Goal: Understand process/instructions

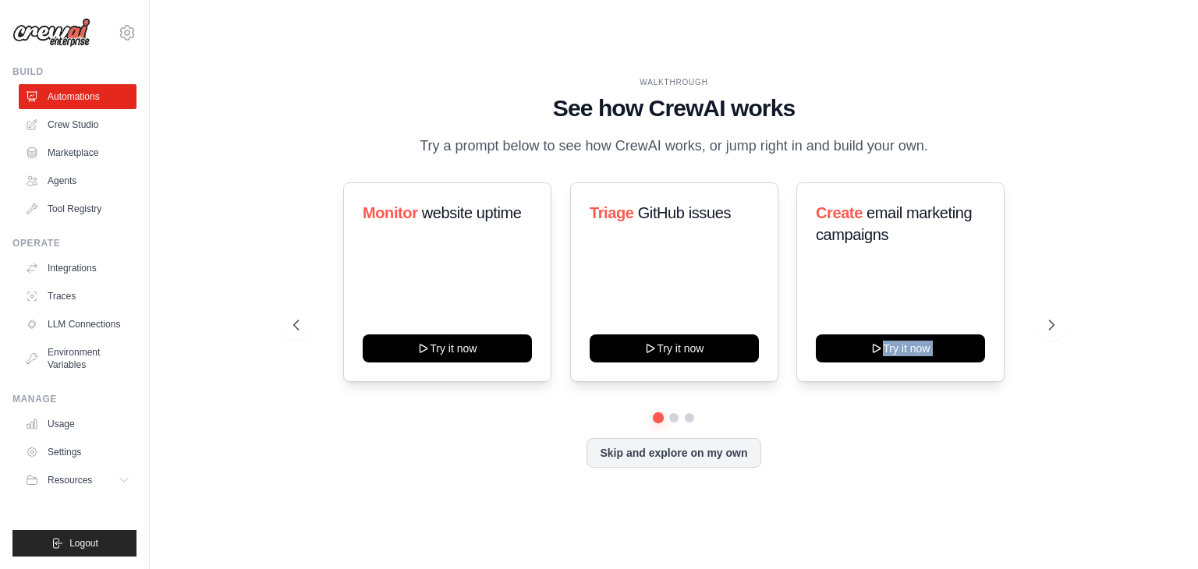
drag, startPoint x: 905, startPoint y: 289, endPoint x: 281, endPoint y: 454, distance: 645.3
click at [279, 439] on div "WALKTHROUGH See how CrewAI works Try a prompt below to see how CrewAI works, or…" at bounding box center [674, 284] width 799 height 417
click at [297, 478] on div "WALKTHROUGH See how CrewAI works Try a prompt below to see how CrewAI works, or…" at bounding box center [674, 284] width 799 height 417
click at [1061, 318] on button at bounding box center [1051, 325] width 31 height 31
click at [300, 323] on icon at bounding box center [295, 325] width 16 height 16
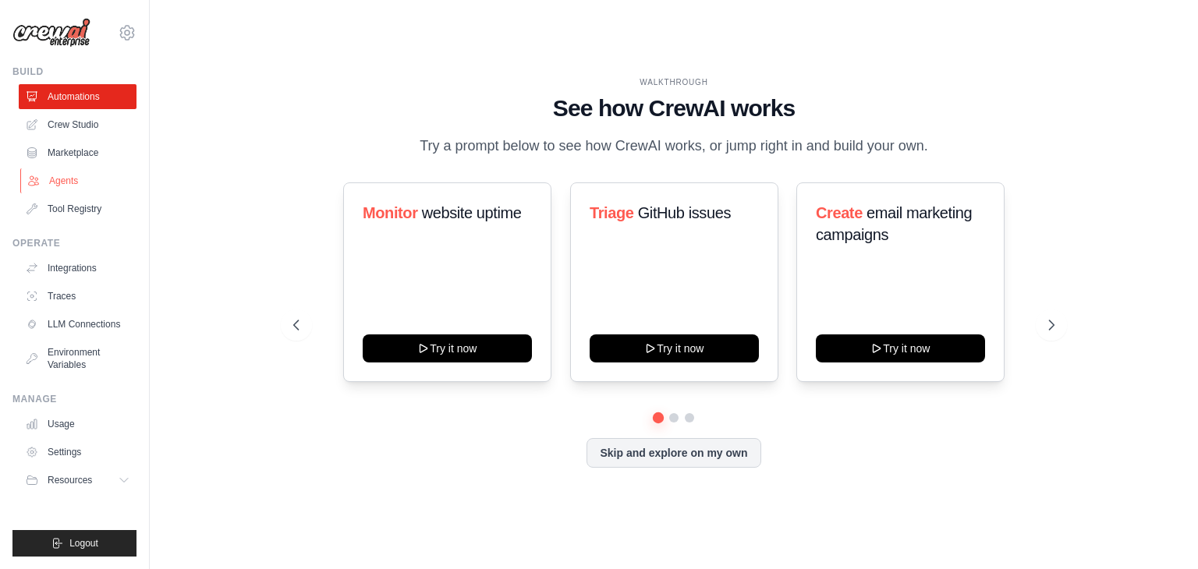
click at [69, 180] on link "Agents" at bounding box center [79, 180] width 118 height 25
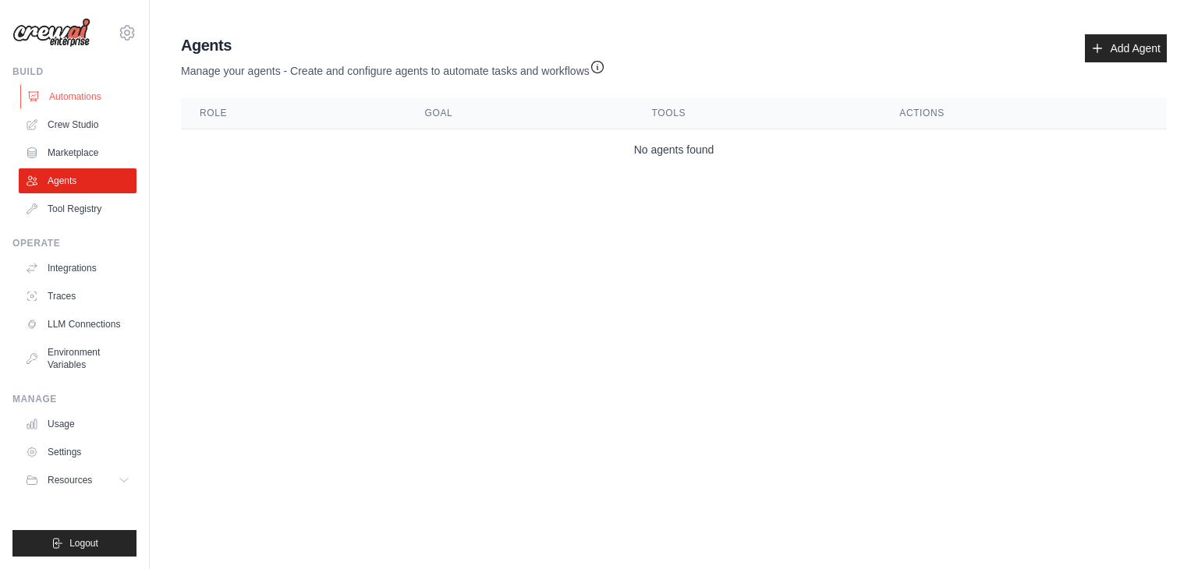
click at [88, 97] on link "Automations" at bounding box center [79, 96] width 118 height 25
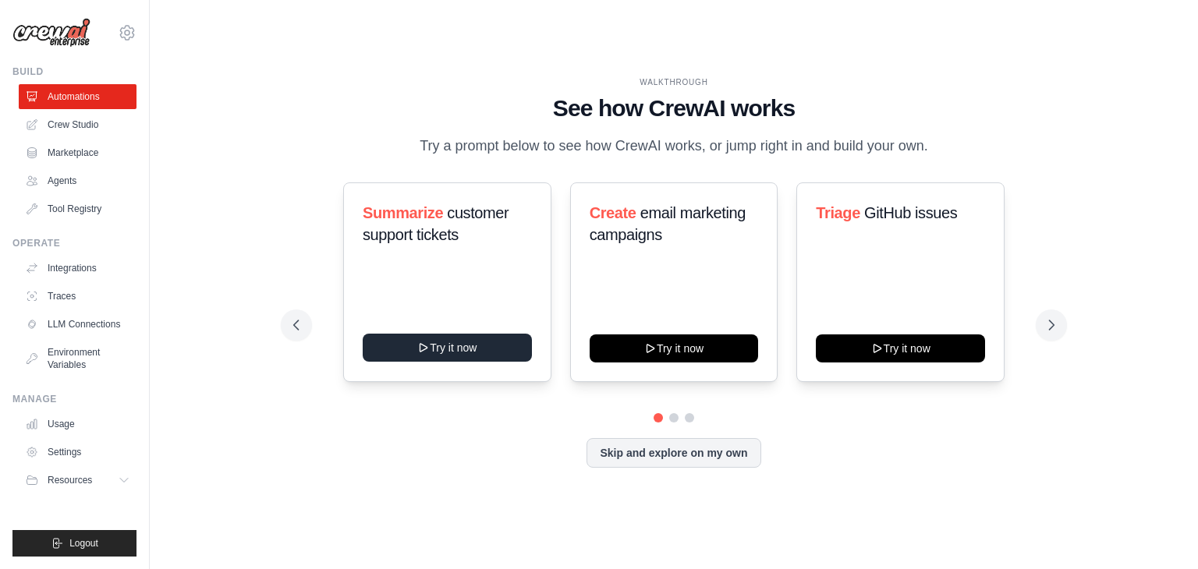
click at [431, 356] on button "Try it now" at bounding box center [447, 348] width 169 height 28
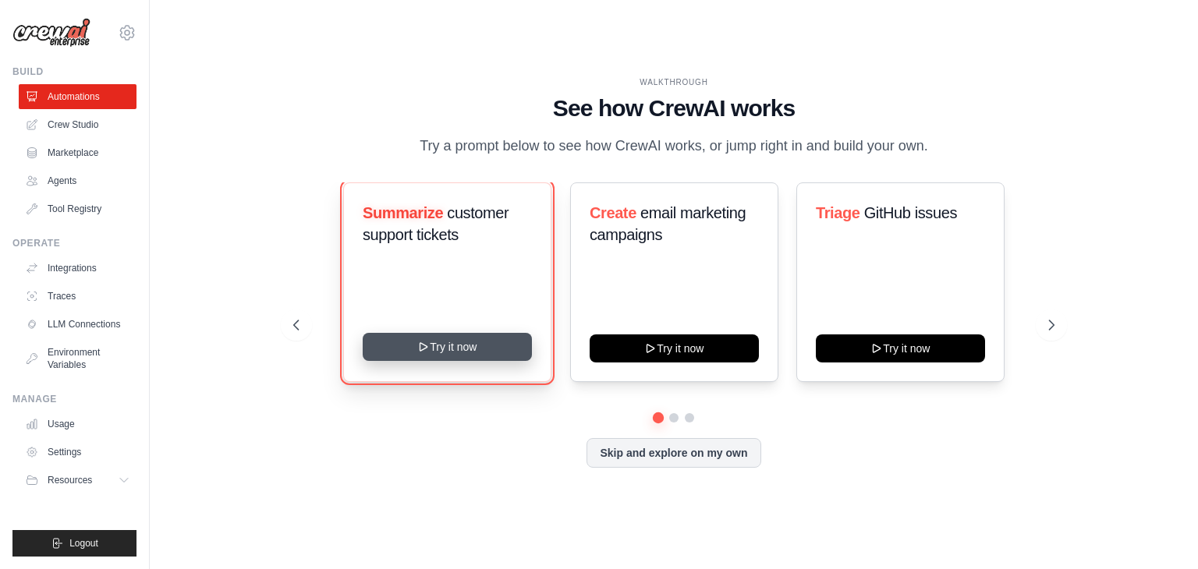
click at [456, 344] on button "Try it now" at bounding box center [447, 347] width 169 height 28
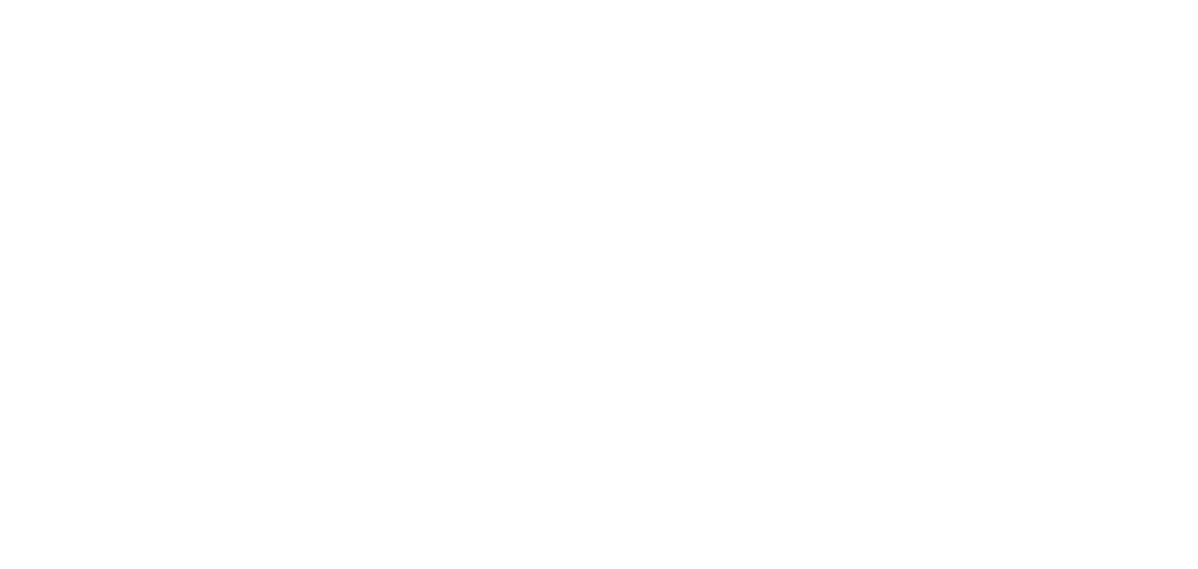
click at [675, 0] on html at bounding box center [599, 0] width 1198 height 0
click at [771, 0] on html at bounding box center [599, 0] width 1198 height 0
click at [895, 0] on html at bounding box center [599, 0] width 1198 height 0
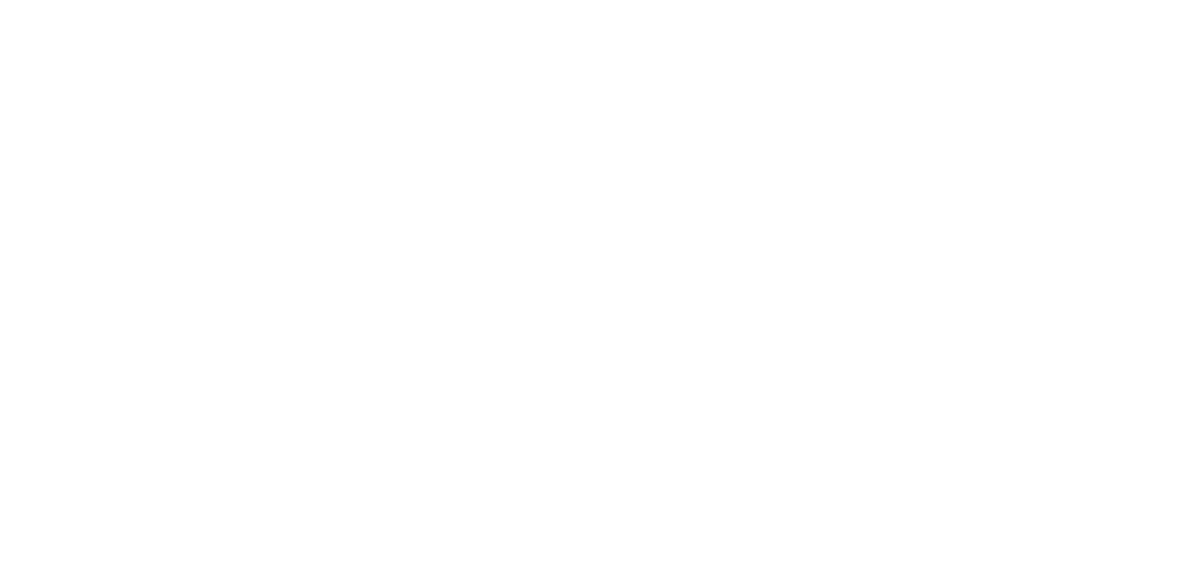
click at [895, 0] on html at bounding box center [599, 0] width 1198 height 0
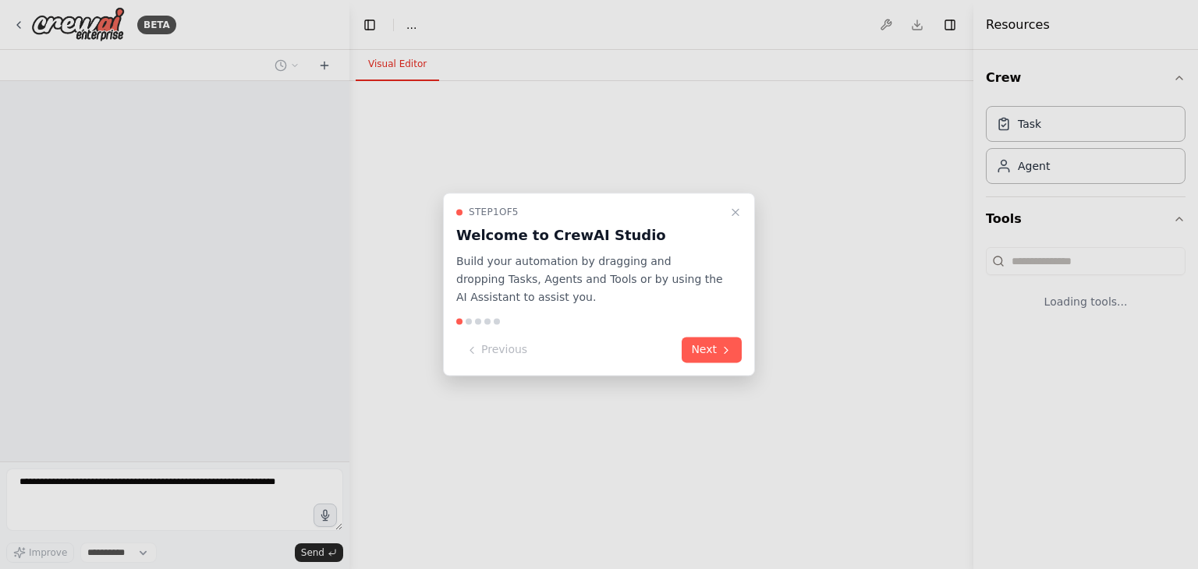
select select "****"
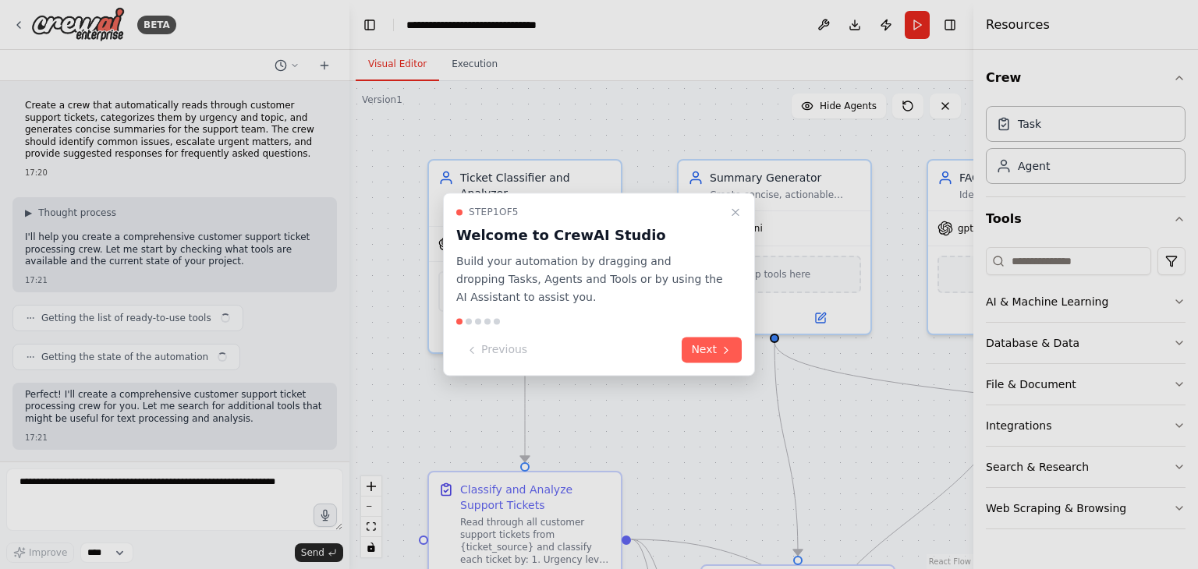
scroll to position [1446, 0]
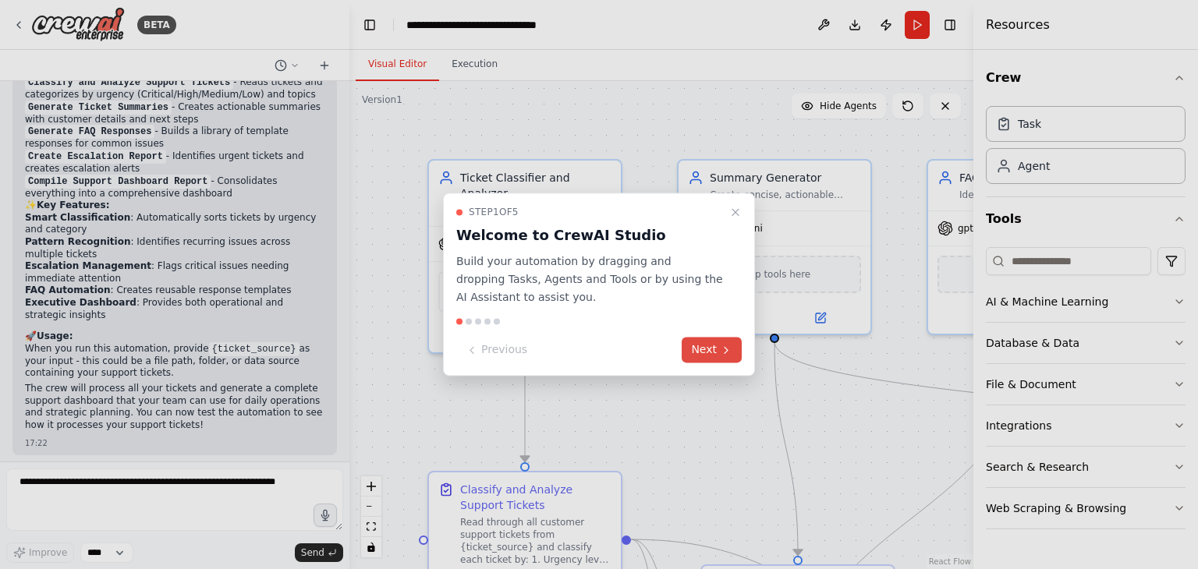
click at [710, 345] on button "Next" at bounding box center [712, 351] width 60 height 26
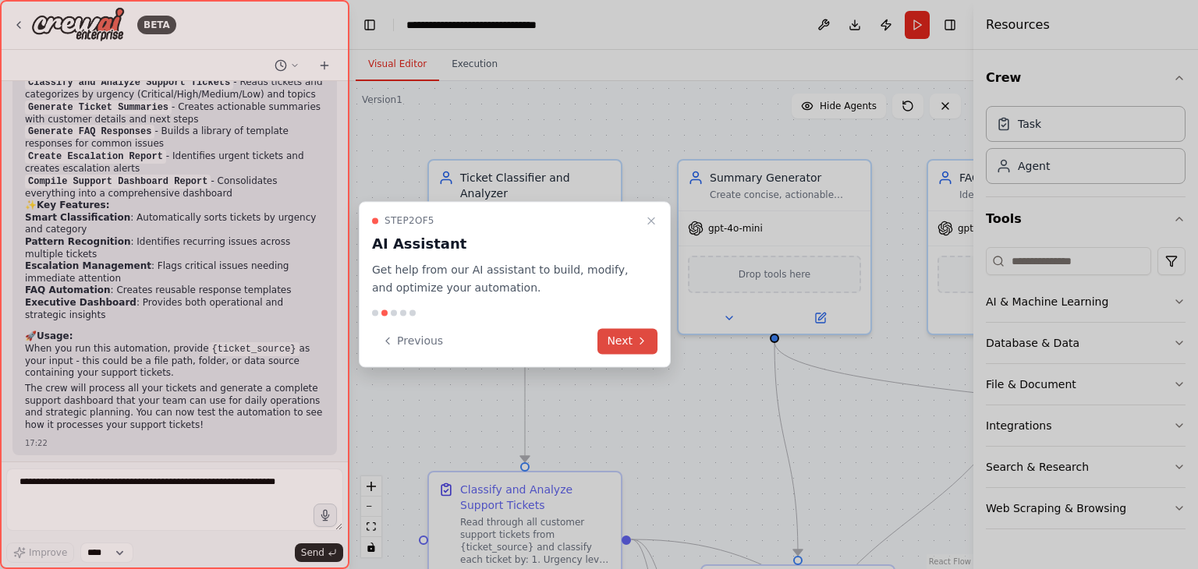
click at [710, 345] on div at bounding box center [599, 284] width 1198 height 569
click at [633, 349] on button "Next" at bounding box center [627, 341] width 60 height 26
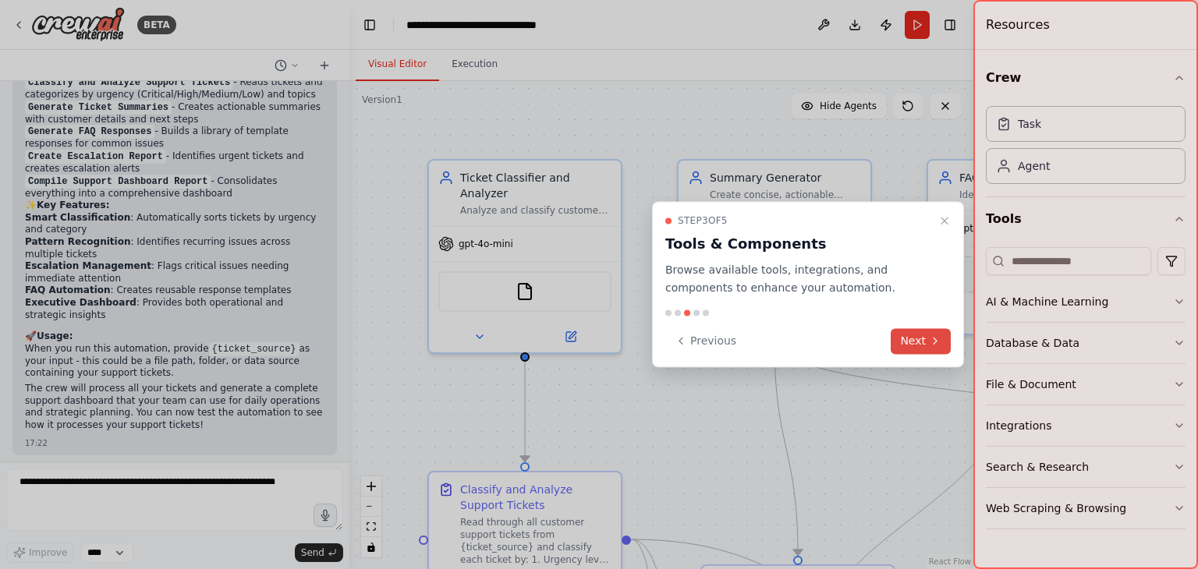
click at [906, 341] on button "Next" at bounding box center [921, 341] width 60 height 26
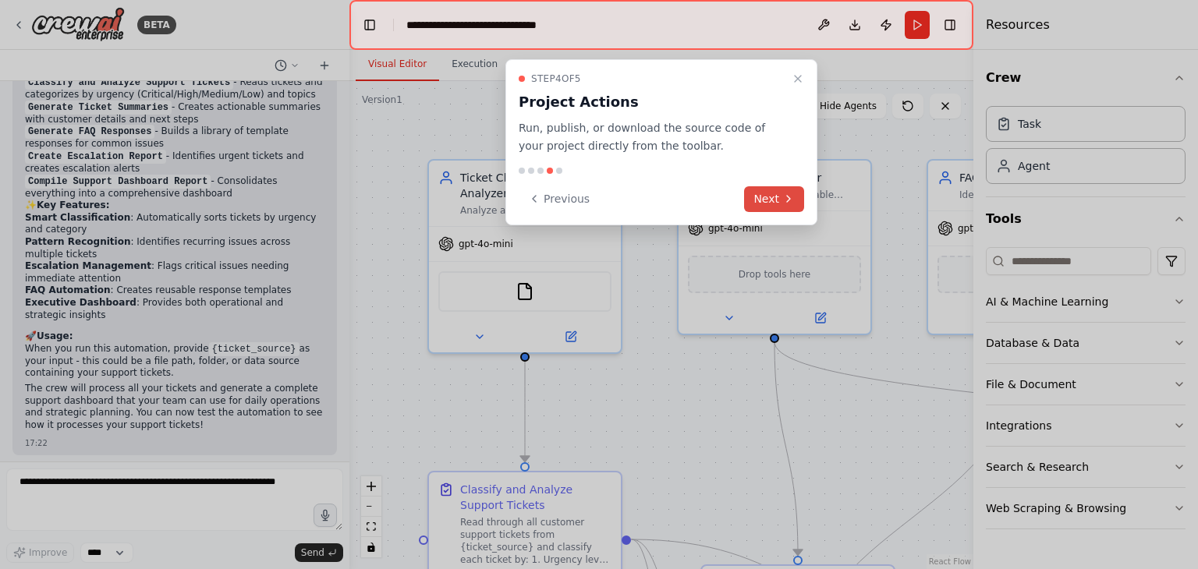
click at [789, 193] on icon at bounding box center [788, 199] width 12 height 12
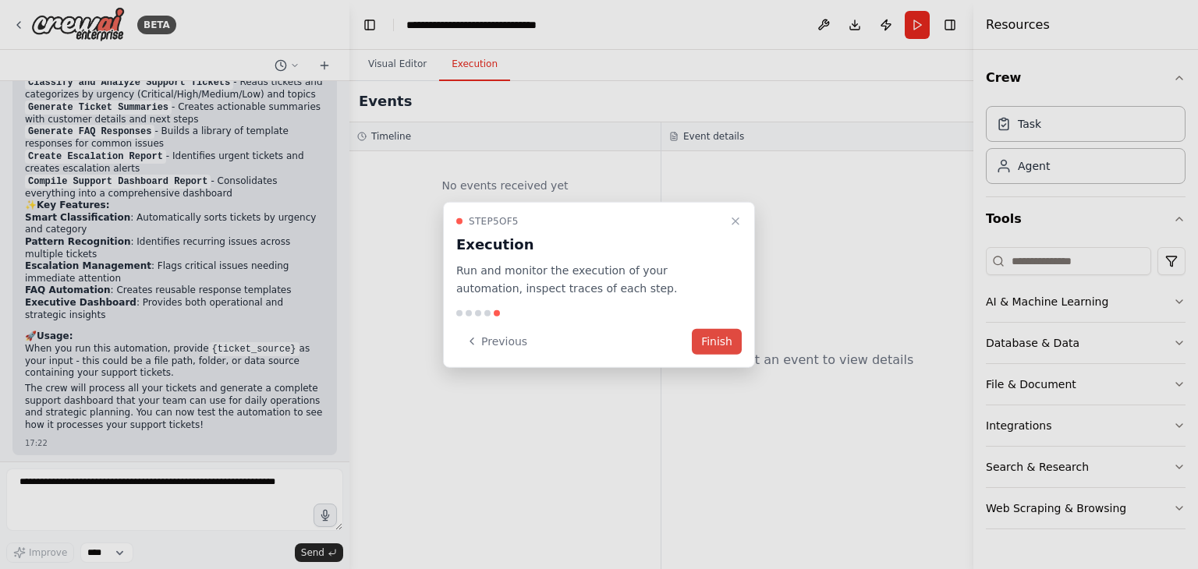
click at [718, 341] on button "Finish" at bounding box center [717, 341] width 50 height 26
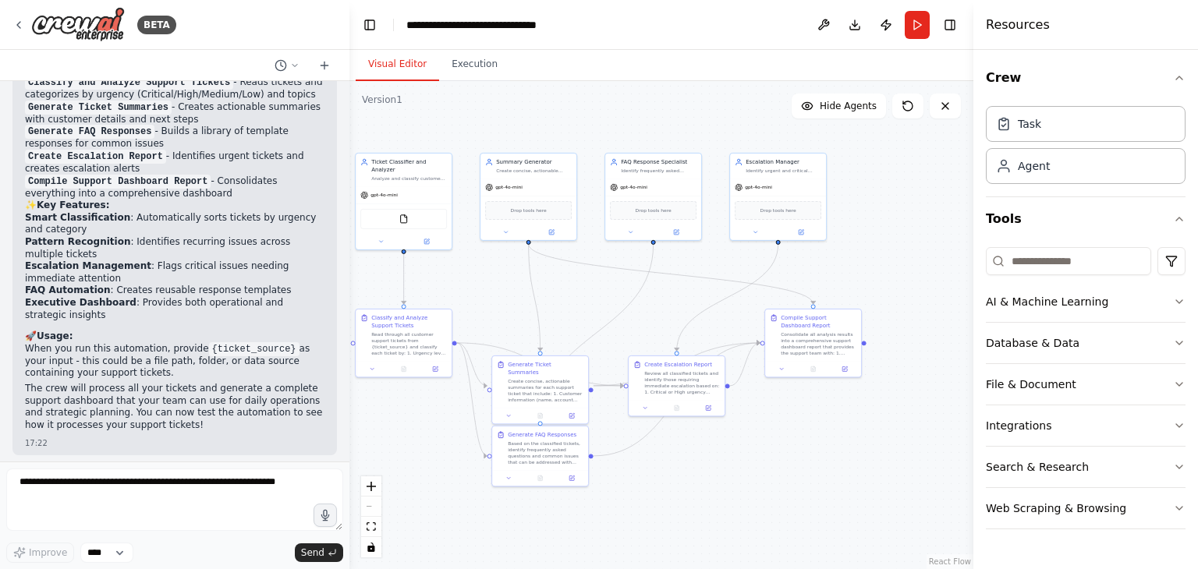
drag, startPoint x: 537, startPoint y: 356, endPoint x: 395, endPoint y: 271, distance: 165.5
click at [295, 254] on div "BETA Create a crew that automatically reads through customer support tickets, c…" at bounding box center [599, 284] width 1198 height 569
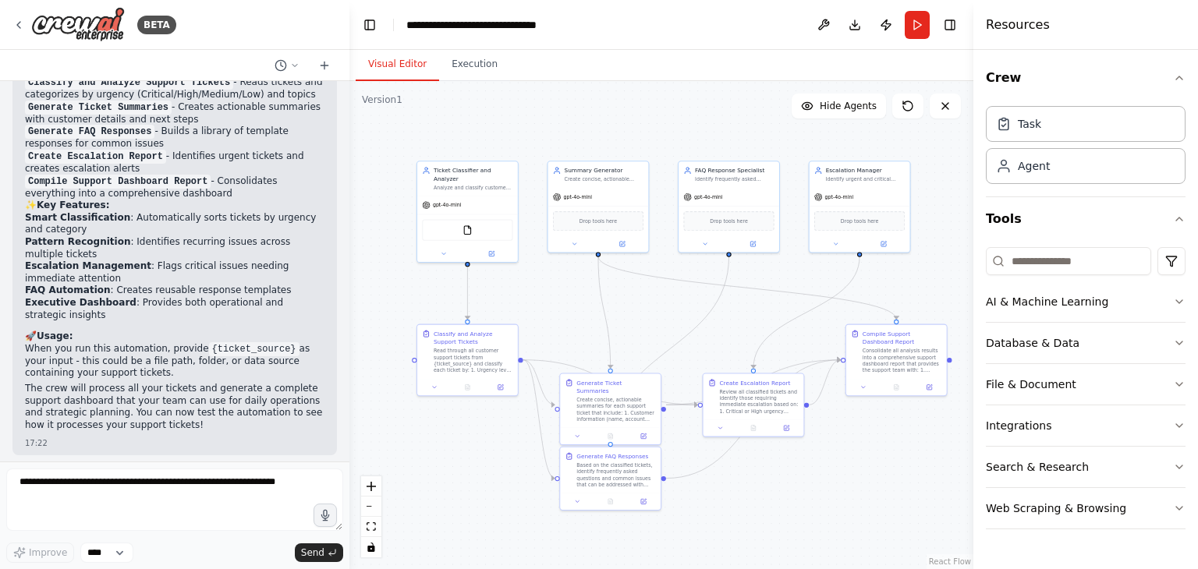
drag, startPoint x: 604, startPoint y: 285, endPoint x: 666, endPoint y: 291, distance: 62.7
click at [666, 291] on div ".deletable-edge-delete-btn { width: 20px; height: 20px; border: 0px solid #ffff…" at bounding box center [661, 325] width 624 height 488
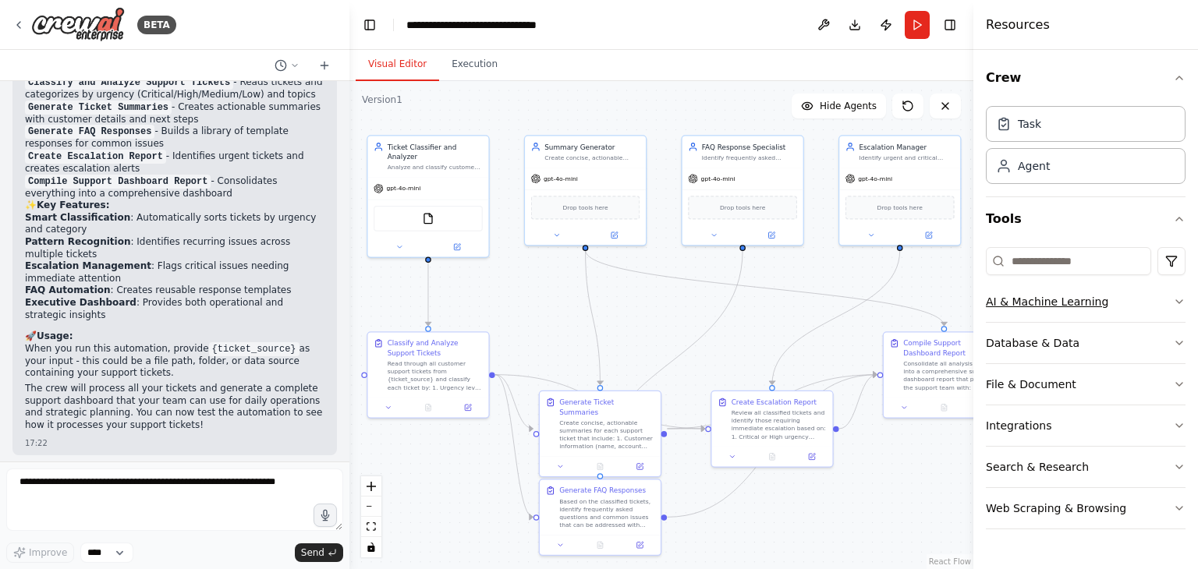
click at [1181, 310] on button "AI & Machine Learning" at bounding box center [1086, 302] width 200 height 41
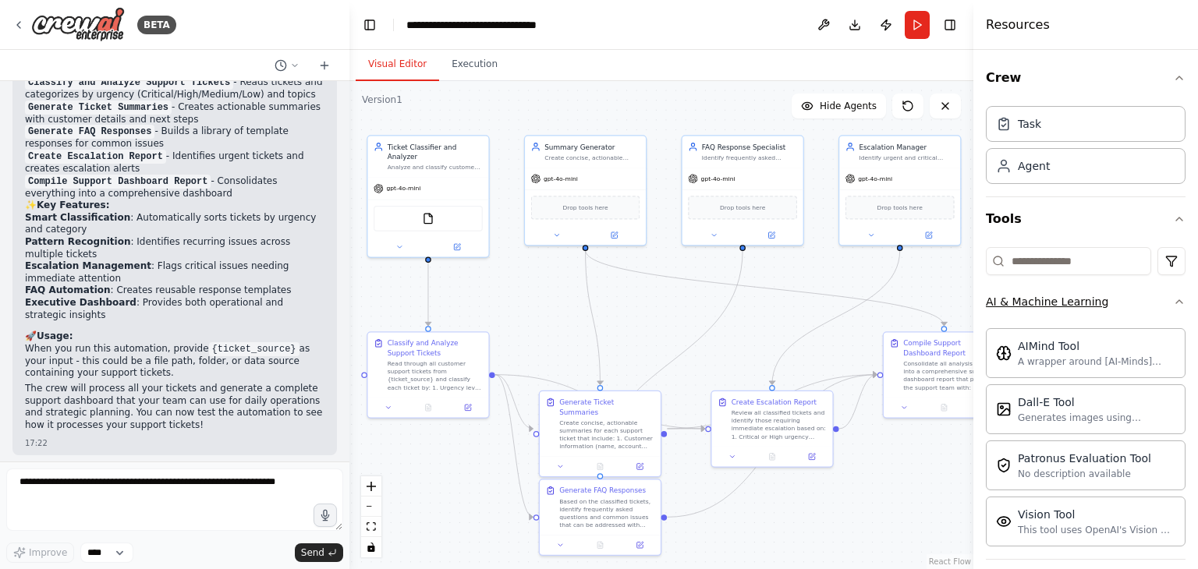
click at [1181, 310] on div "Crew Task Agent Tools AI & Machine Learning AIMind Tool A wrapper around [AI-Mi…" at bounding box center [1085, 309] width 225 height 519
click at [1158, 290] on button "AI & Machine Learning" at bounding box center [1086, 302] width 200 height 41
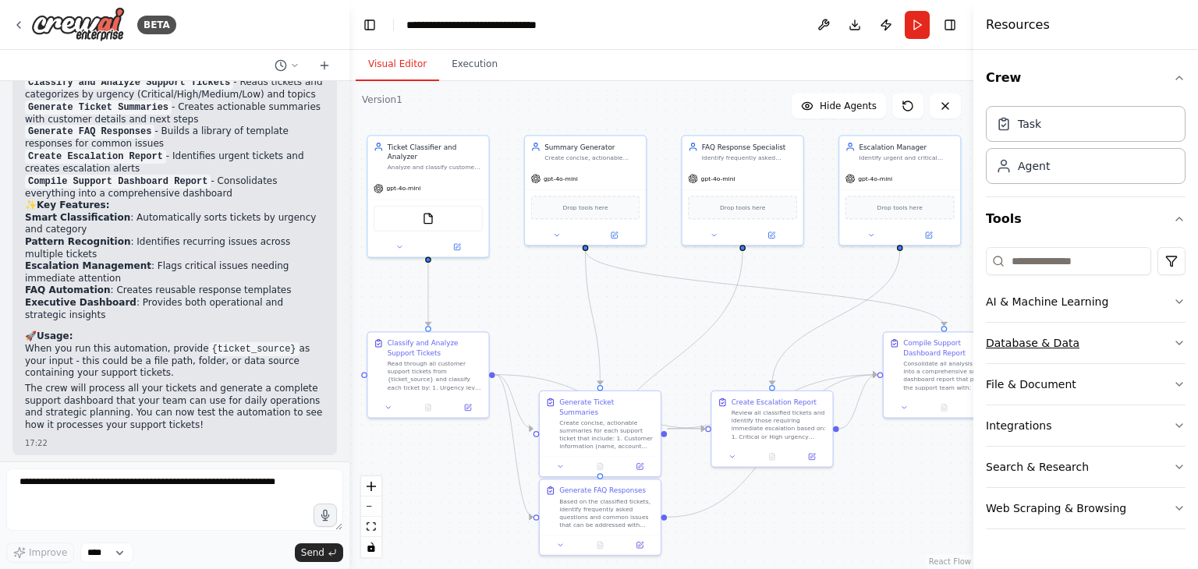
click at [1157, 341] on button "Database & Data" at bounding box center [1086, 343] width 200 height 41
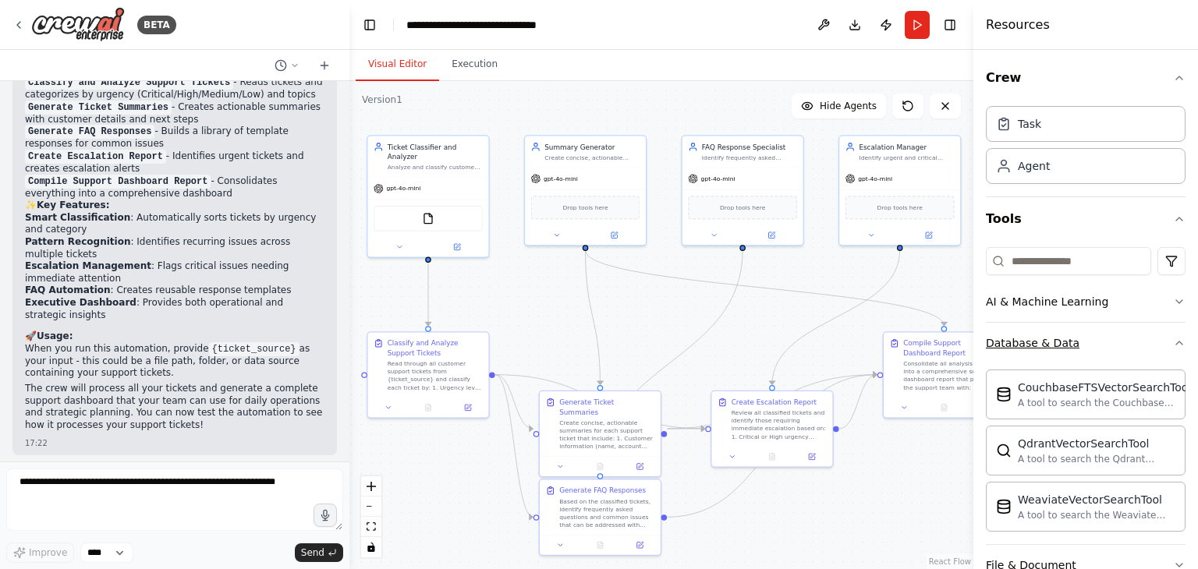
click at [1157, 341] on button "Database & Data" at bounding box center [1086, 343] width 200 height 41
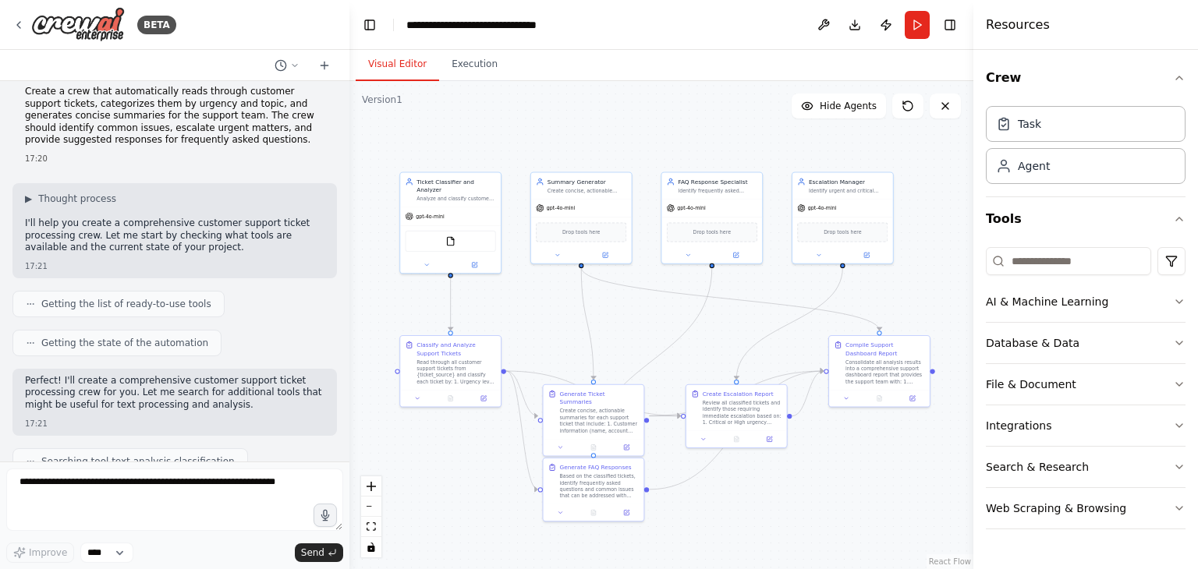
scroll to position [26, 0]
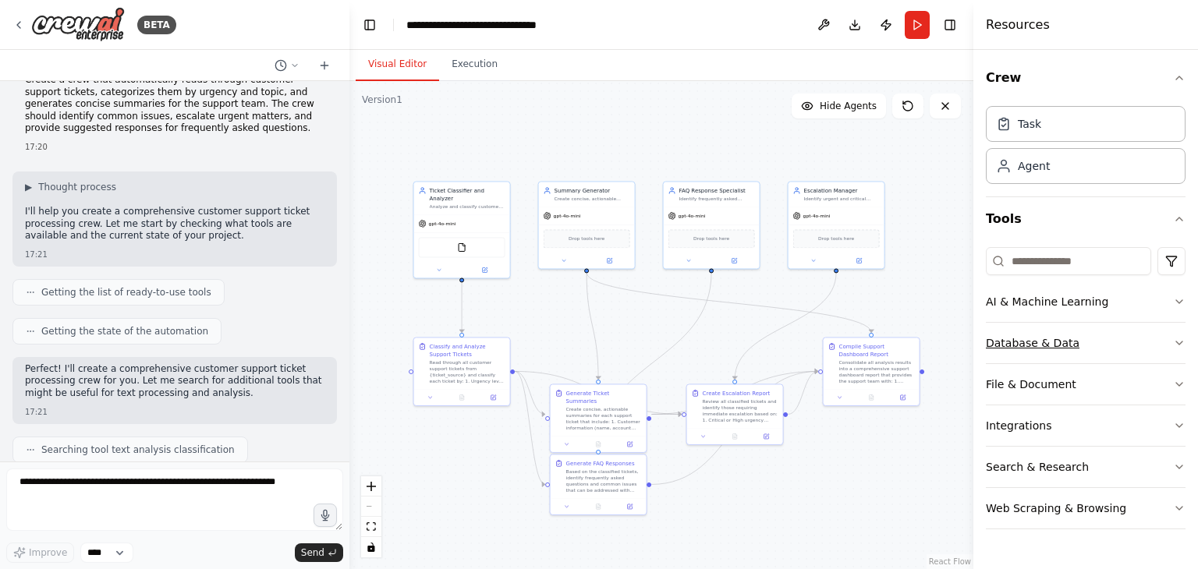
click at [1176, 342] on icon "button" at bounding box center [1179, 343] width 6 height 3
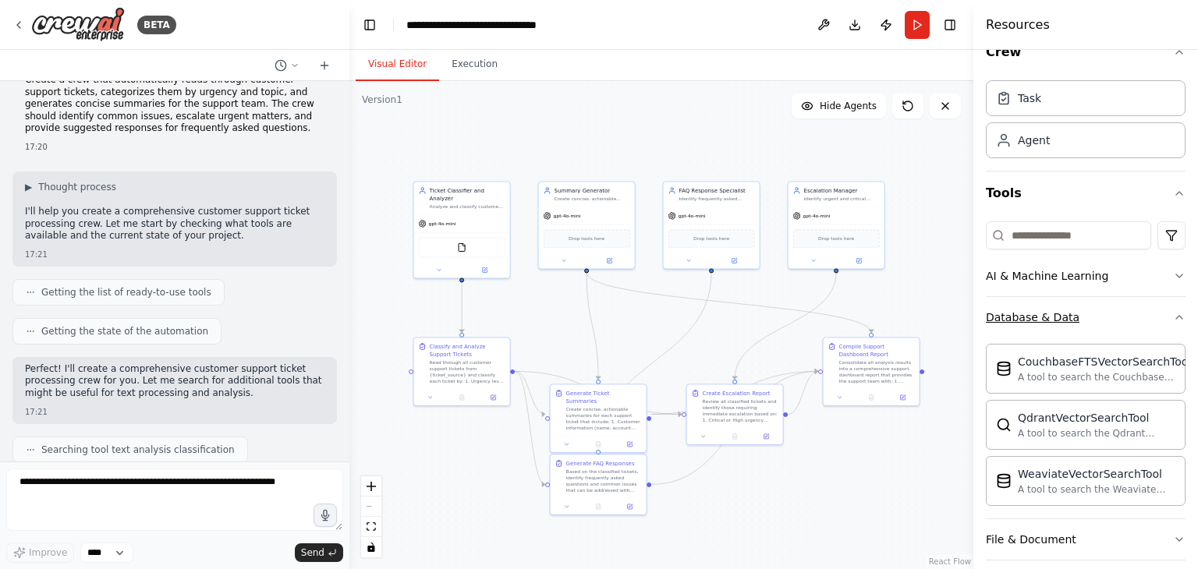
click at [1173, 317] on icon "button" at bounding box center [1179, 317] width 12 height 12
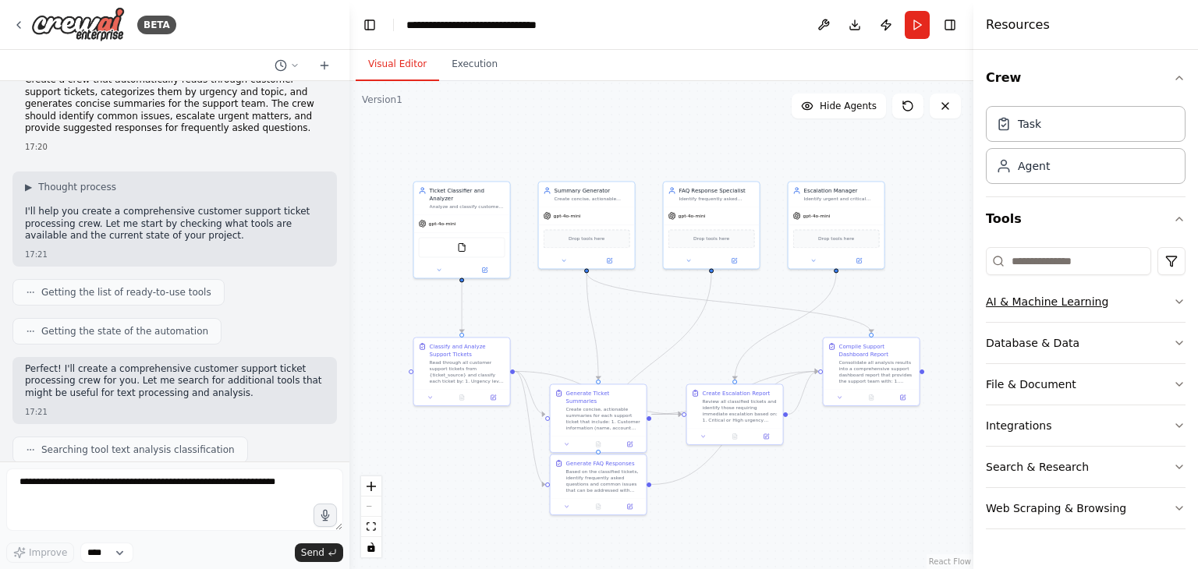
click at [1175, 303] on icon "button" at bounding box center [1179, 302] width 12 height 12
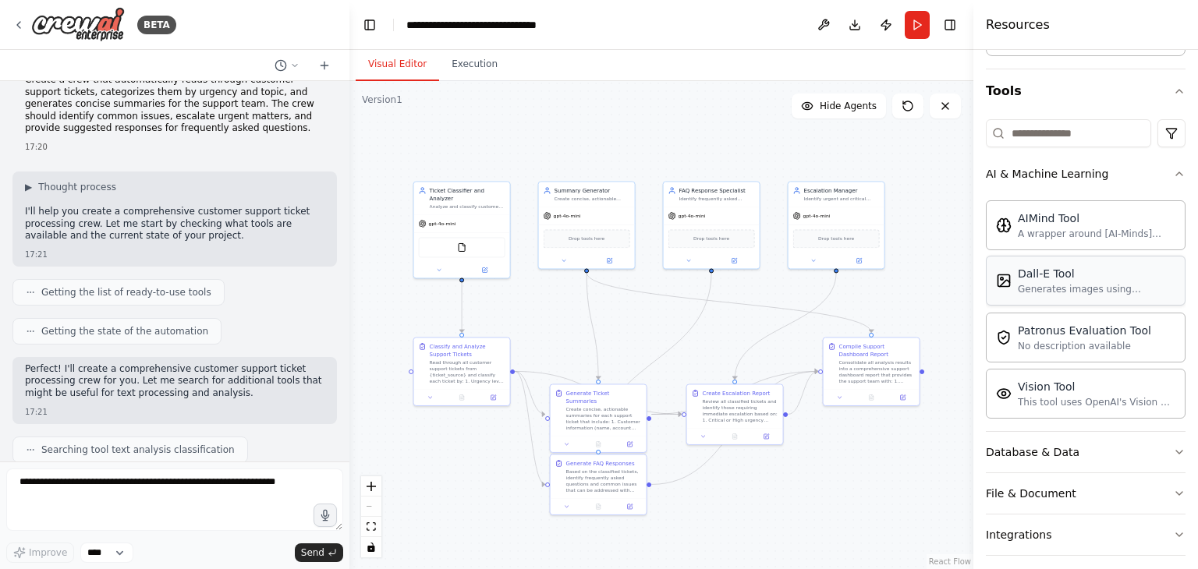
scroll to position [78, 0]
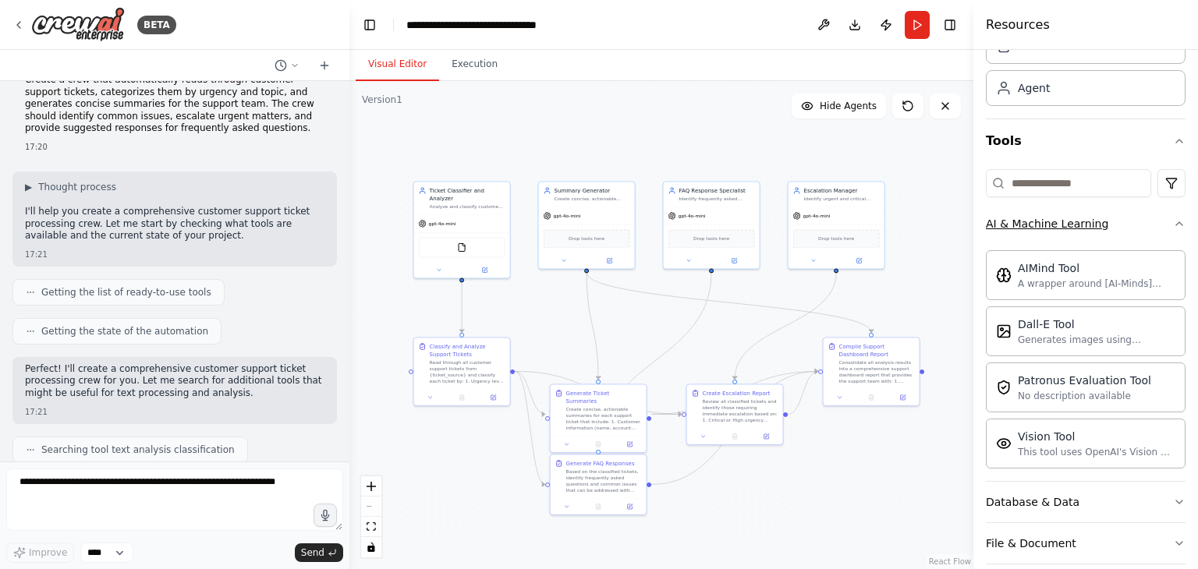
click at [1173, 222] on icon "button" at bounding box center [1179, 224] width 12 height 12
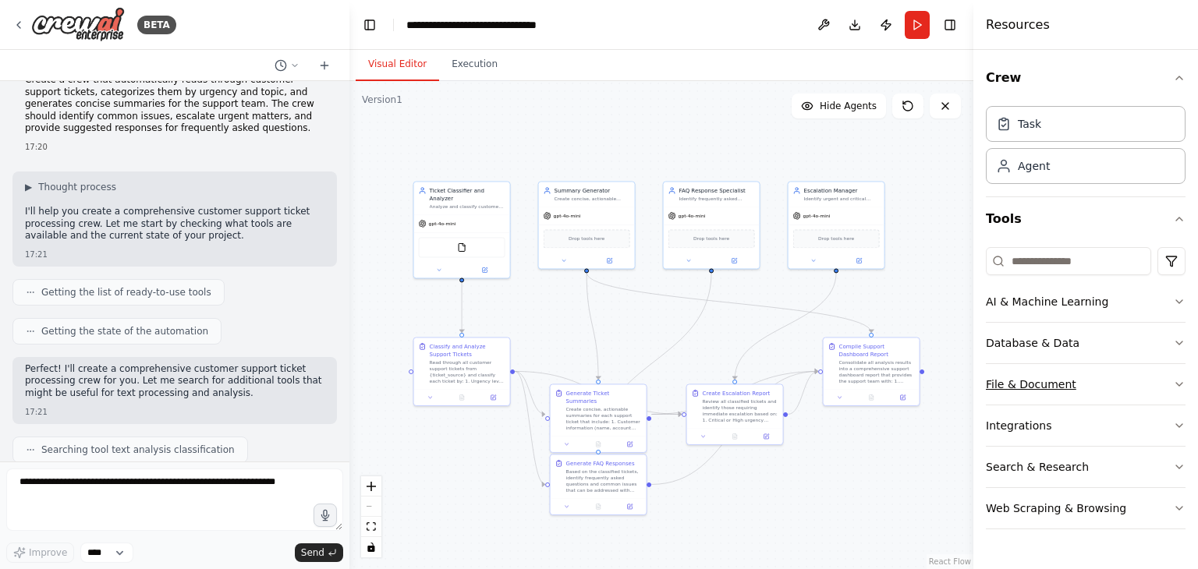
click at [1181, 389] on icon "button" at bounding box center [1179, 384] width 12 height 12
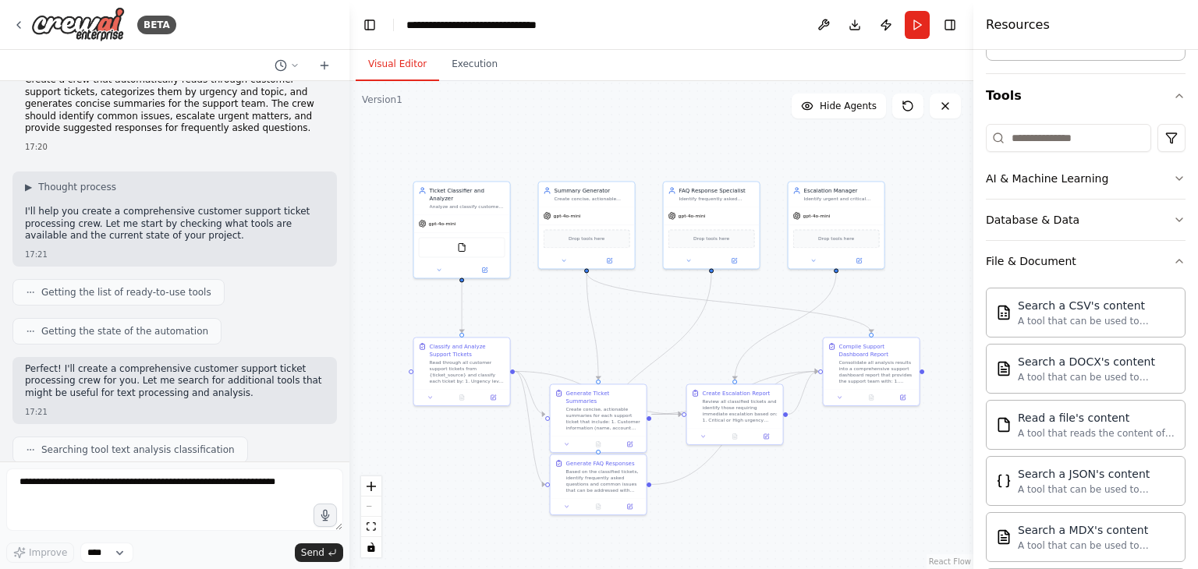
scroll to position [104, 0]
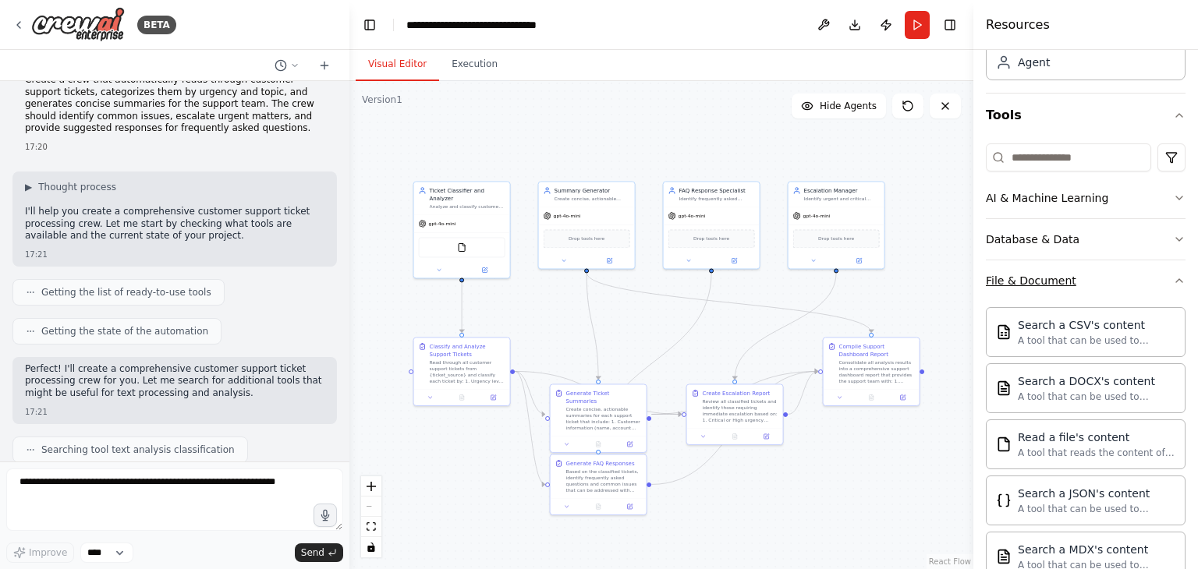
click at [1173, 278] on icon "button" at bounding box center [1179, 281] width 12 height 12
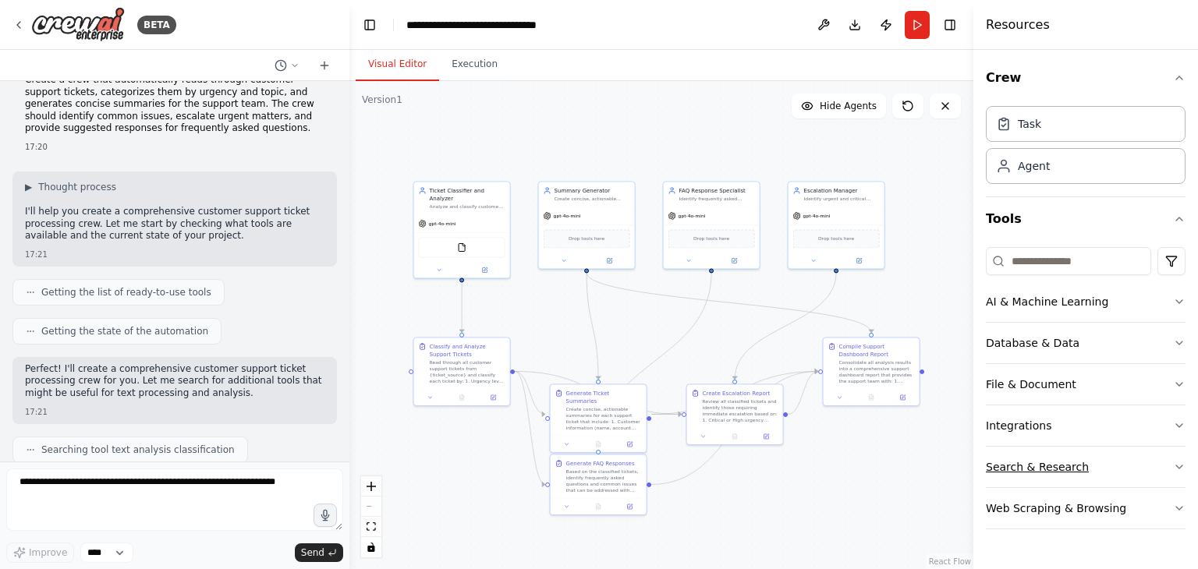
click at [1182, 467] on icon "button" at bounding box center [1179, 467] width 12 height 12
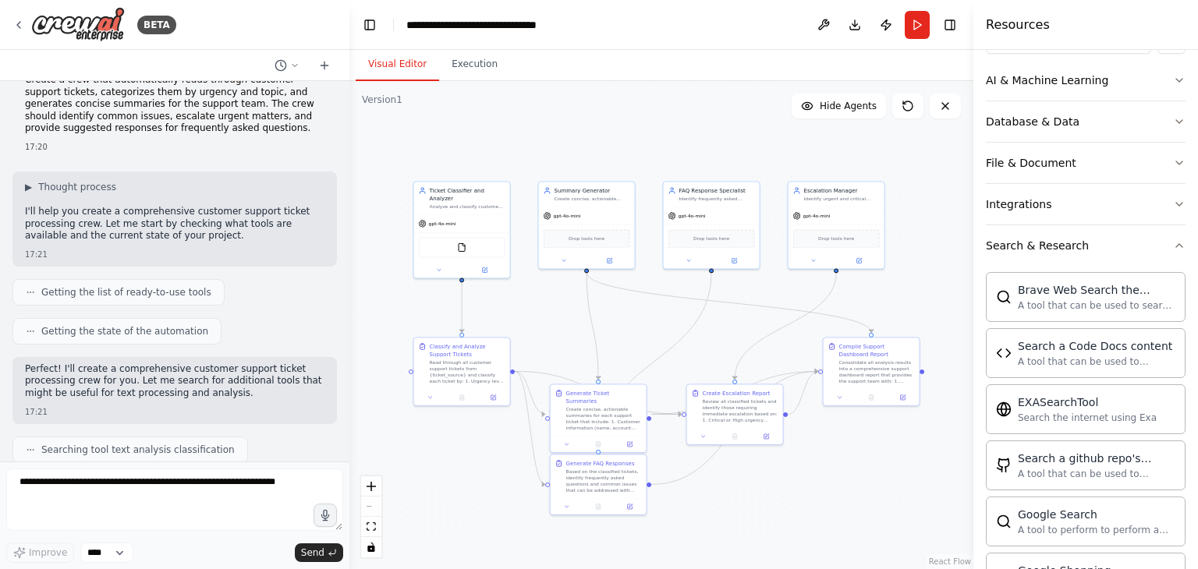
scroll to position [128, 0]
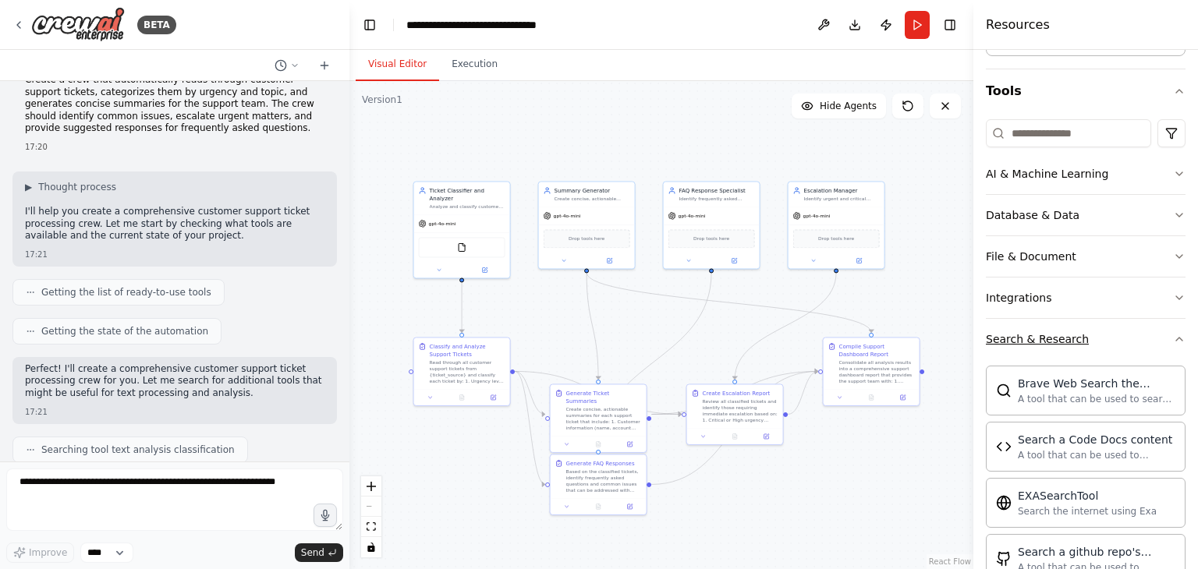
click at [1173, 333] on icon "button" at bounding box center [1179, 339] width 12 height 12
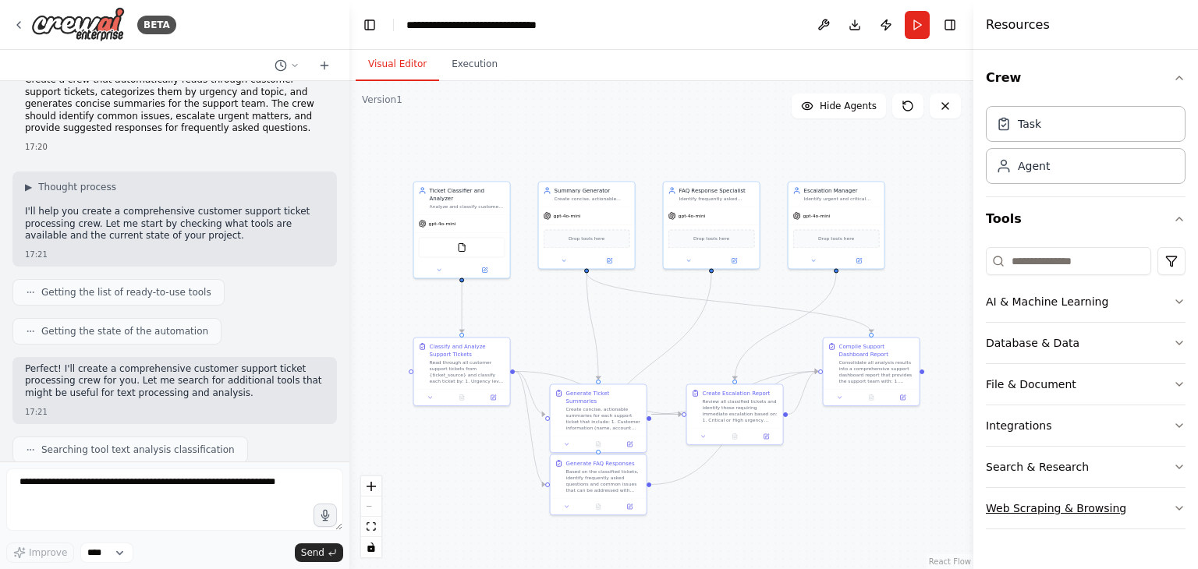
click at [1175, 507] on icon "button" at bounding box center [1179, 508] width 12 height 12
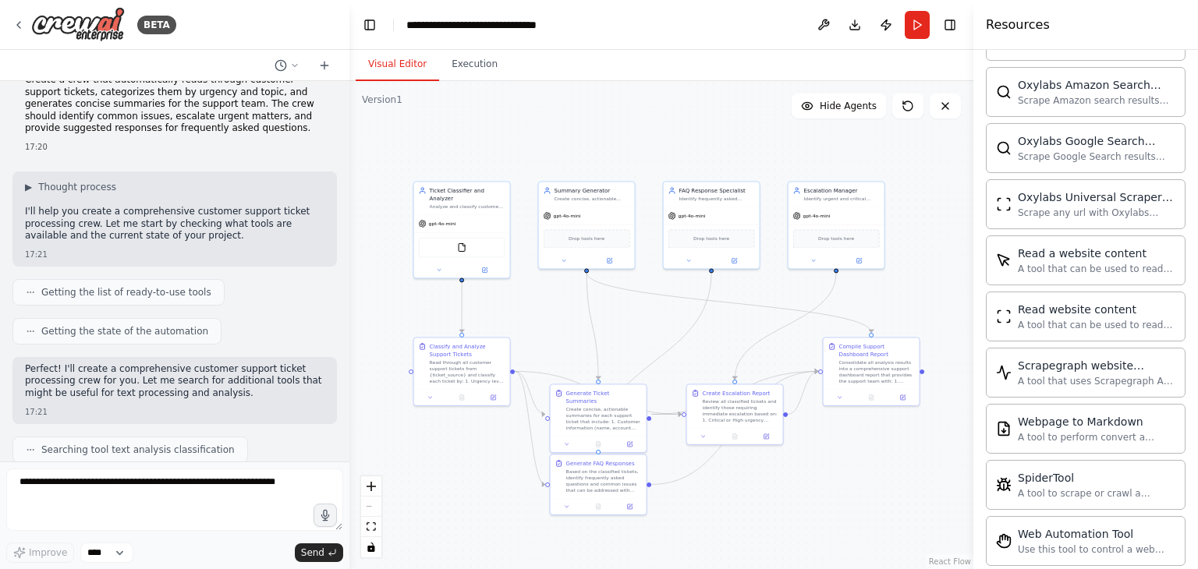
scroll to position [834, 0]
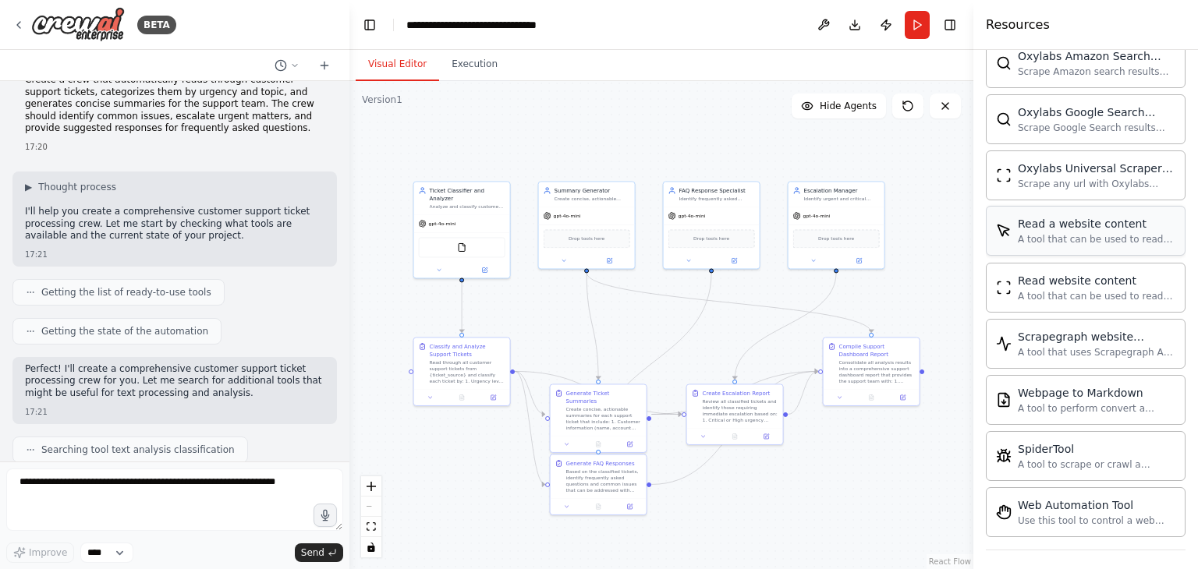
click at [1064, 233] on div "A tool that can be used to read a website content." at bounding box center [1097, 239] width 158 height 12
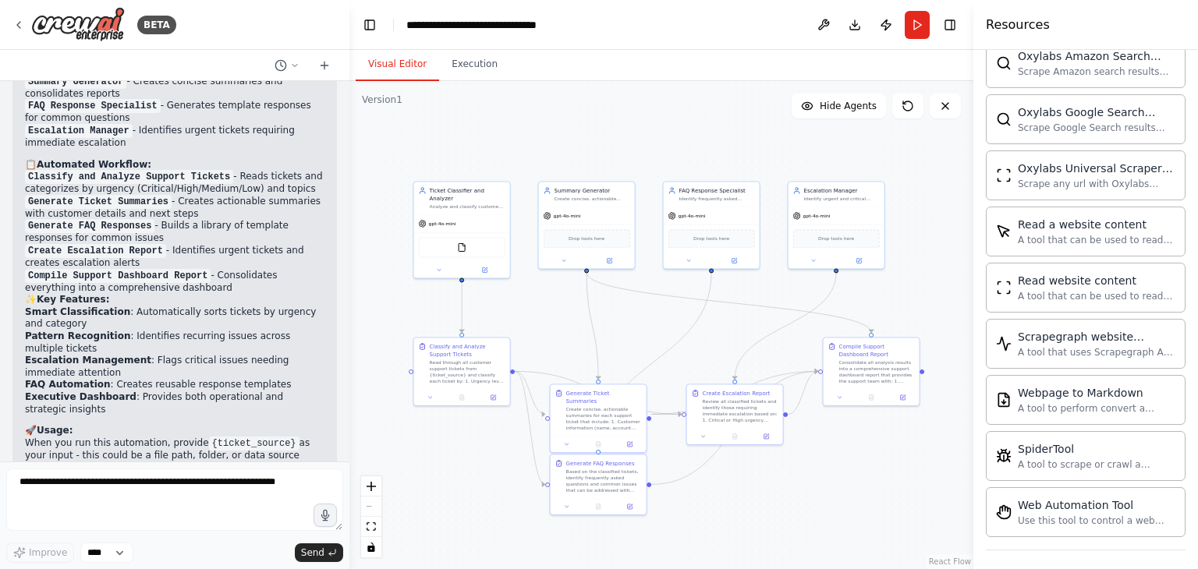
scroll to position [1446, 0]
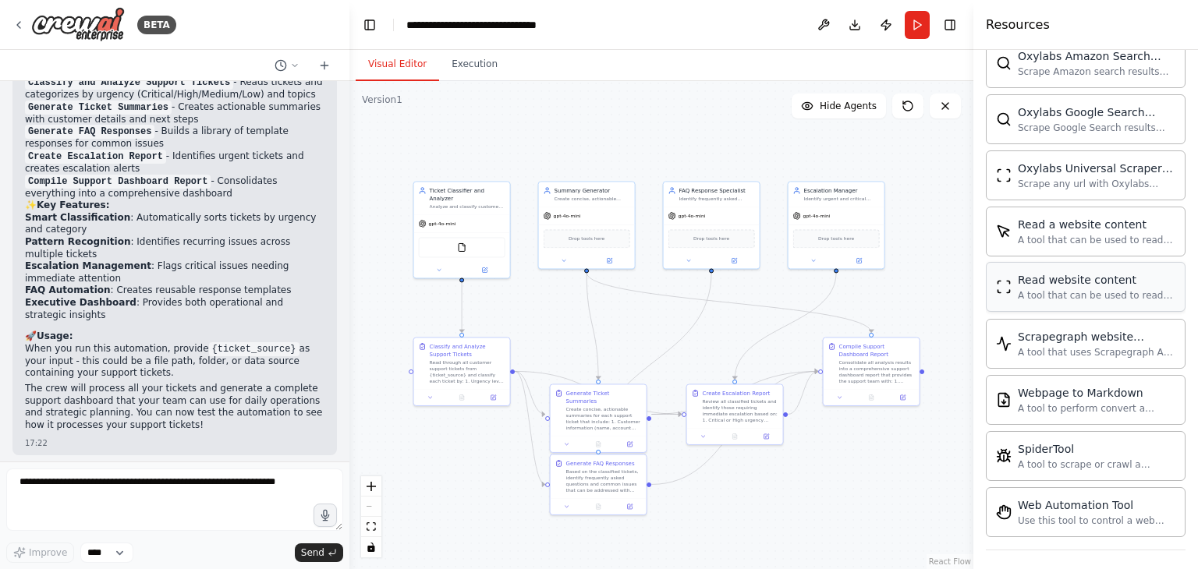
click at [1033, 274] on div "Read website content" at bounding box center [1097, 280] width 158 height 16
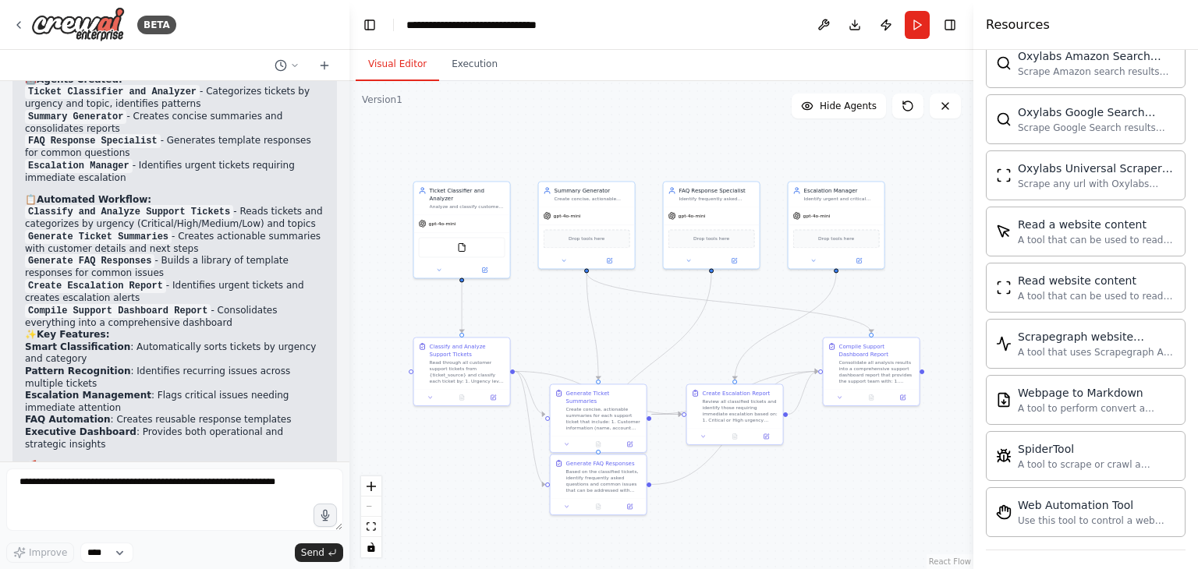
scroll to position [1317, 0]
click at [321, 69] on icon at bounding box center [324, 65] width 12 height 12
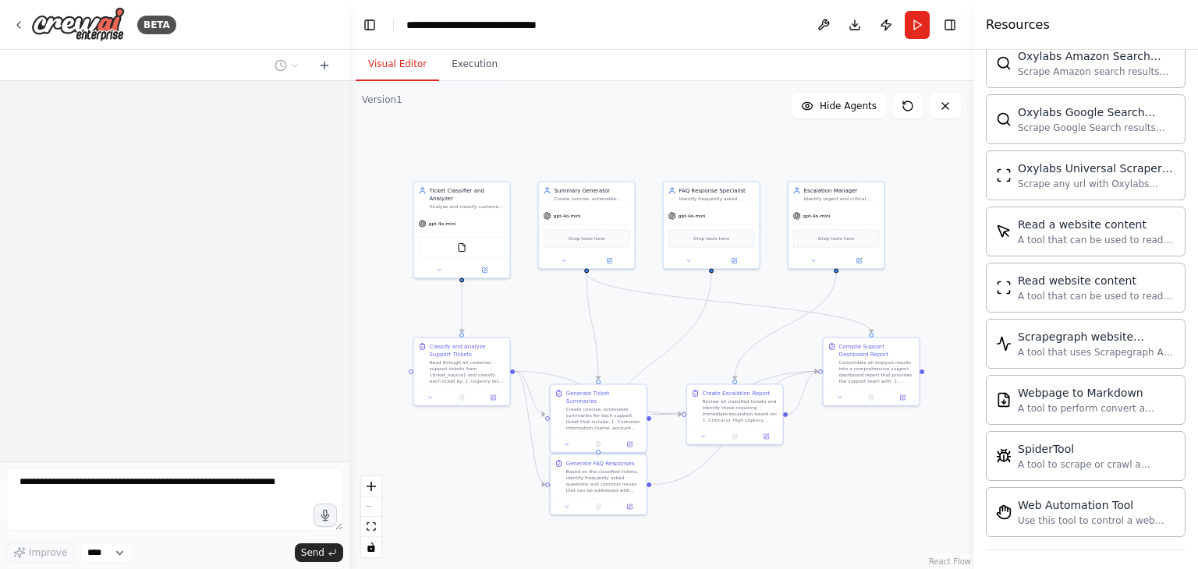
click at [4, 24] on button "Toggle Sidebar" at bounding box center [0, 284] width 12 height 569
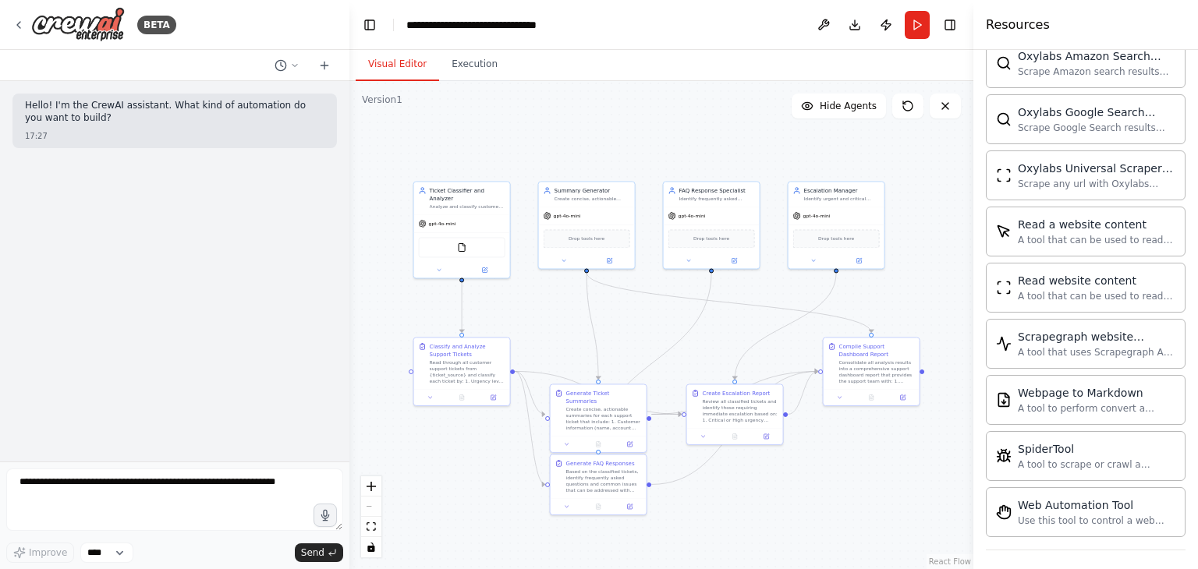
click at [4, 24] on button "Toggle Sidebar" at bounding box center [0, 284] width 12 height 569
click at [938, 105] on button at bounding box center [945, 106] width 31 height 25
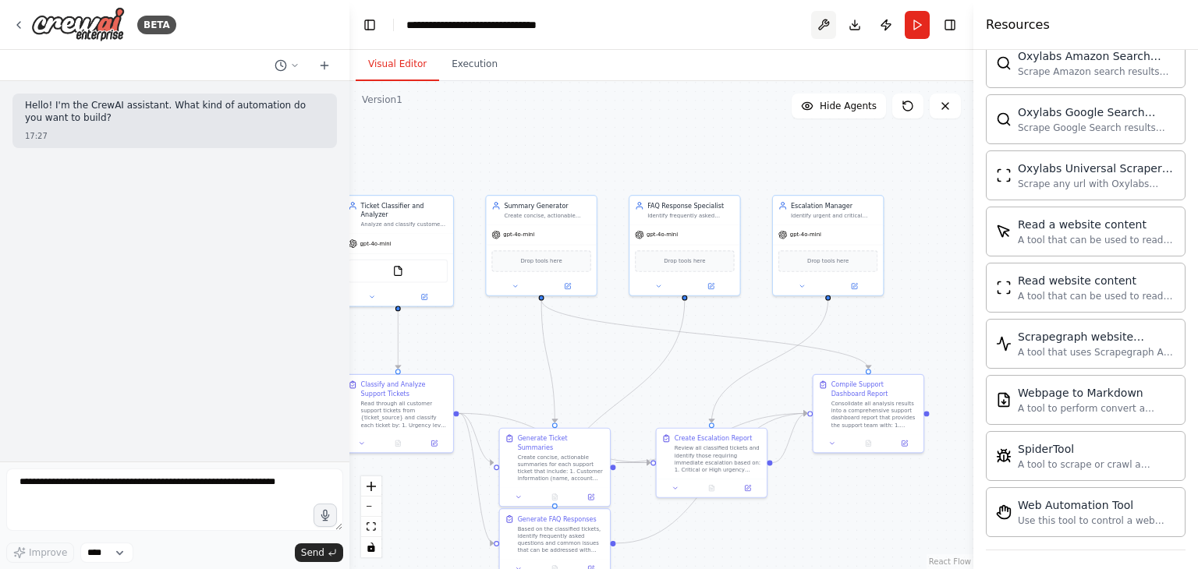
click at [824, 23] on button at bounding box center [823, 25] width 25 height 28
click at [2, 29] on button "Toggle Sidebar" at bounding box center [0, 284] width 12 height 569
click at [21, 26] on icon at bounding box center [18, 25] width 12 height 12
